Goal: Information Seeking & Learning: Learn about a topic

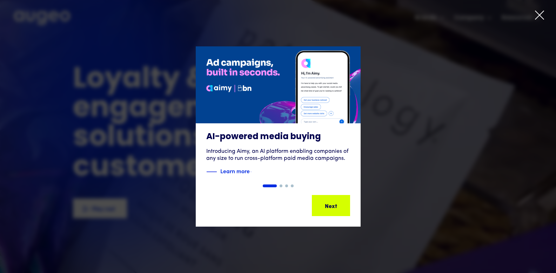
click at [536, 13] on icon at bounding box center [539, 15] width 11 height 11
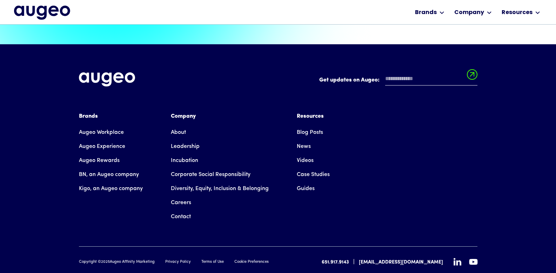
scroll to position [1593, 0]
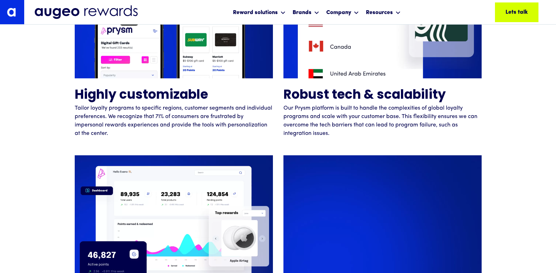
scroll to position [1733, 0]
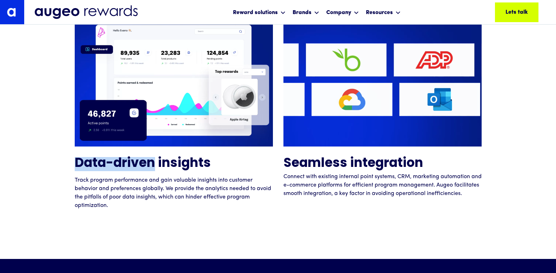
drag, startPoint x: 78, startPoint y: 168, endPoint x: 153, endPoint y: 168, distance: 75.1
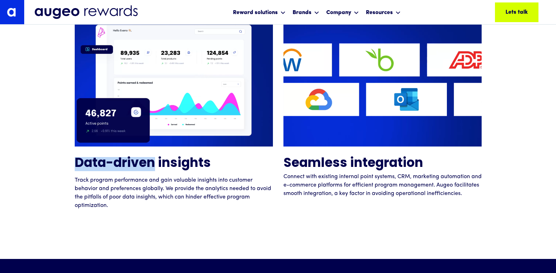
click at [153, 168] on h4 "Data-driven insights" at bounding box center [174, 164] width 198 height 14
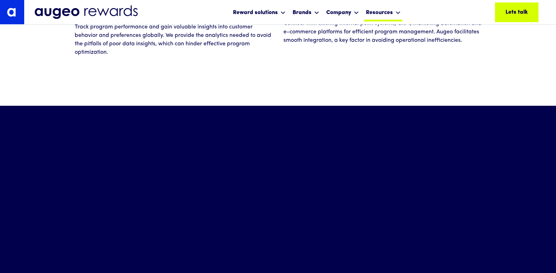
scroll to position [1875, 0]
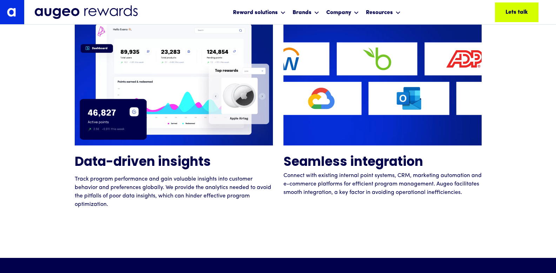
click at [275, 175] on div "Highly customizable Tailor loyalty programs to specific regions, customer segme…" at bounding box center [278, 10] width 421 height 426
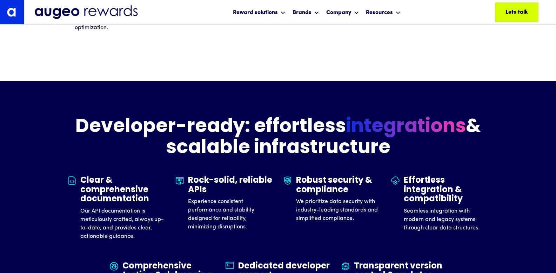
scroll to position [2052, 0]
